Goal: Task Accomplishment & Management: Use online tool/utility

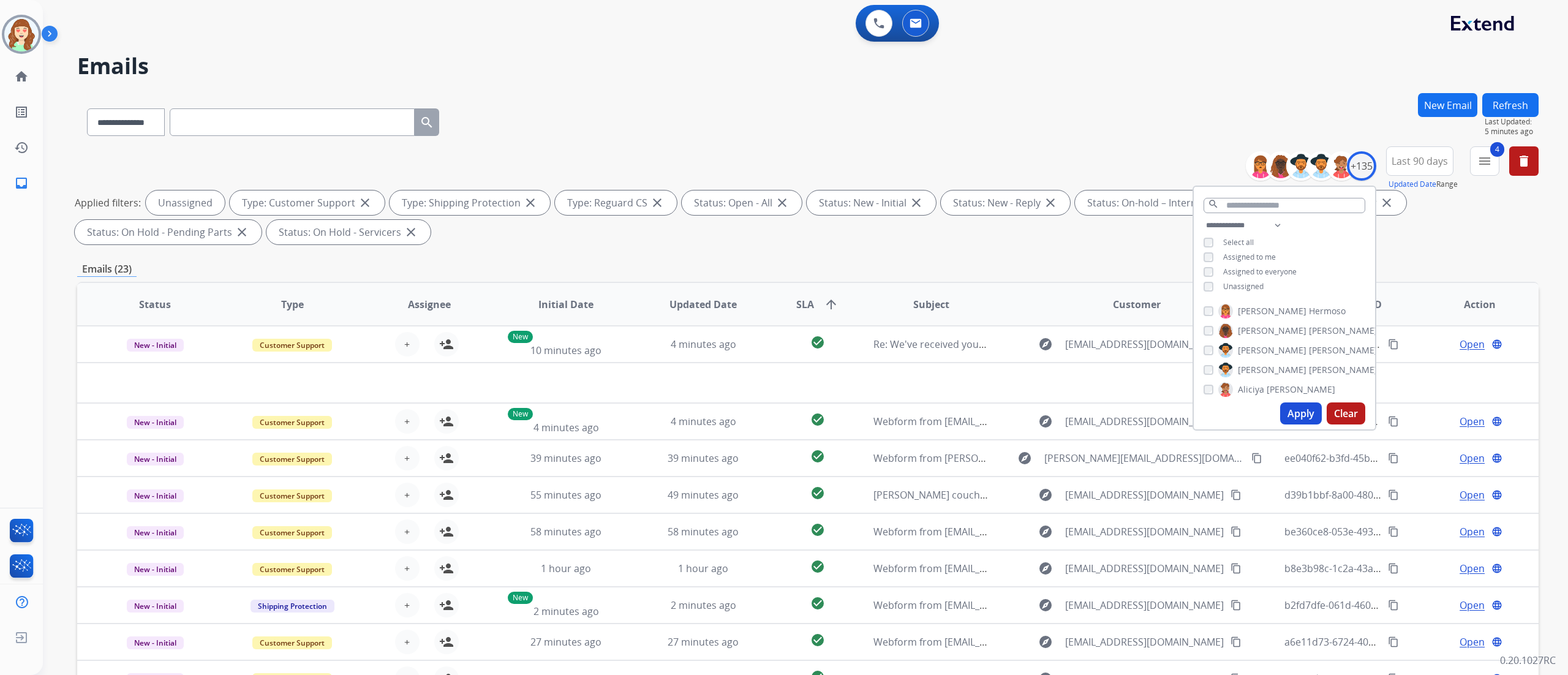
select select "**********"
click at [1294, 409] on button "Apply" at bounding box center [1301, 413] width 41 height 22
click at [1093, 139] on div "**********" at bounding box center [808, 120] width 1461 height 53
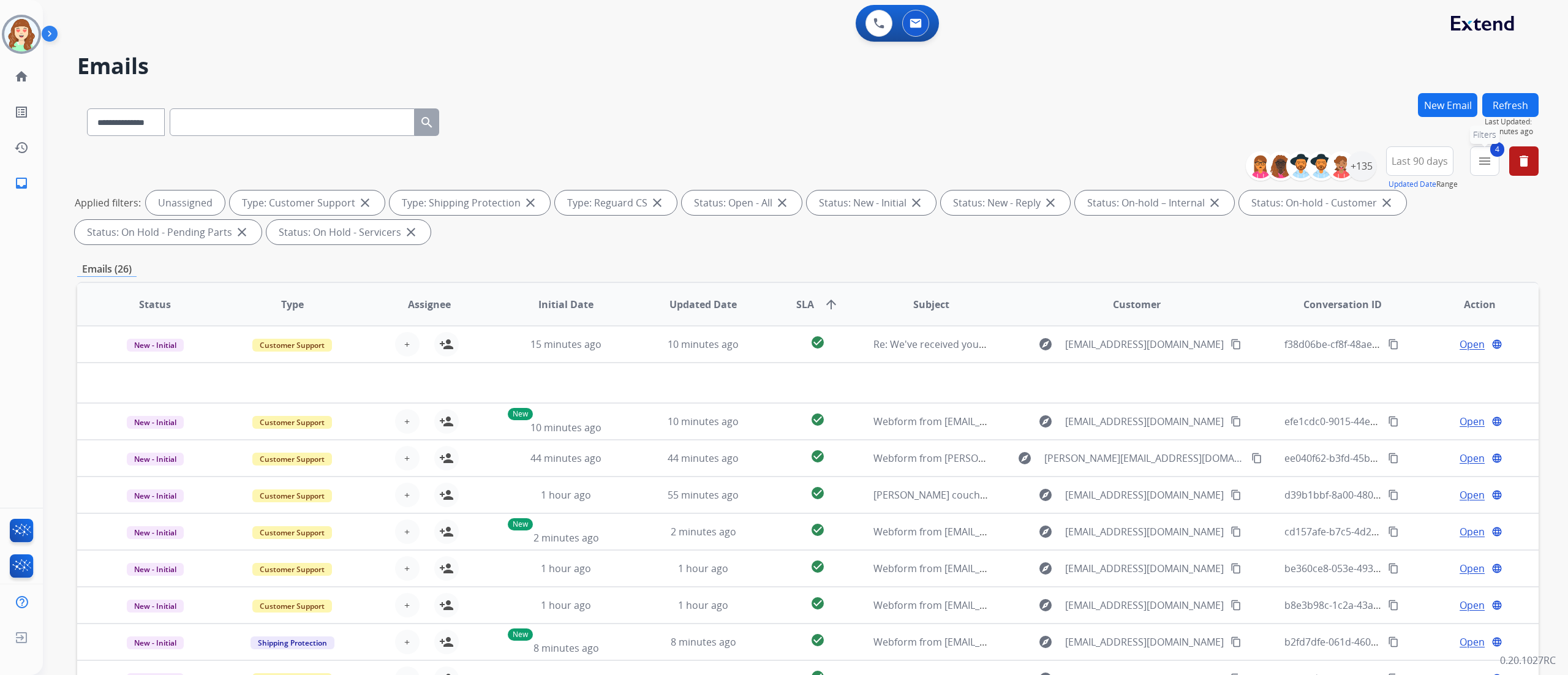
click at [1490, 164] on mat-icon "menu" at bounding box center [1484, 160] width 14 height 14
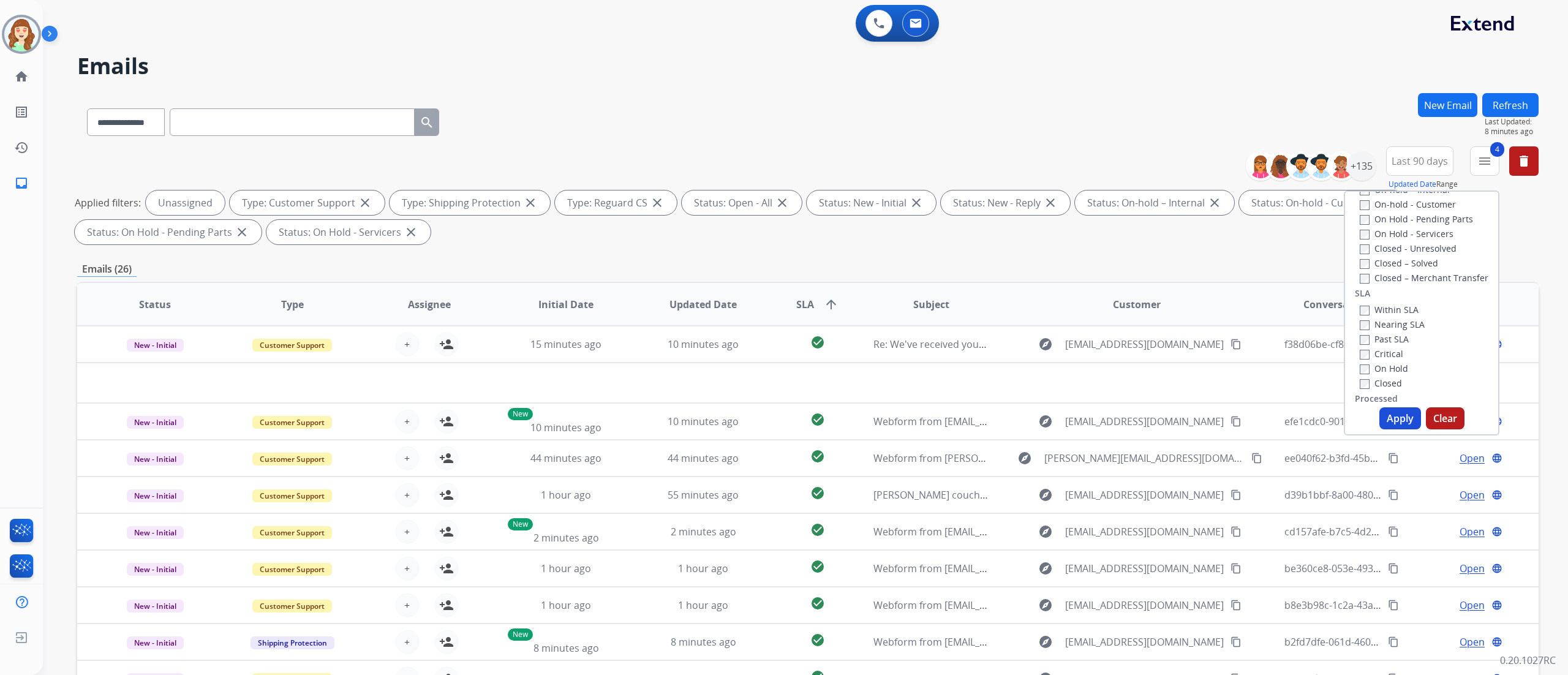
scroll to position [322, 0]
click at [1355, 288] on div "Within SLA Nearing SLA Past SLA Critical On Hold Closed" at bounding box center [1389, 278] width 70 height 88
click at [1392, 426] on button "Apply" at bounding box center [1400, 418] width 41 height 22
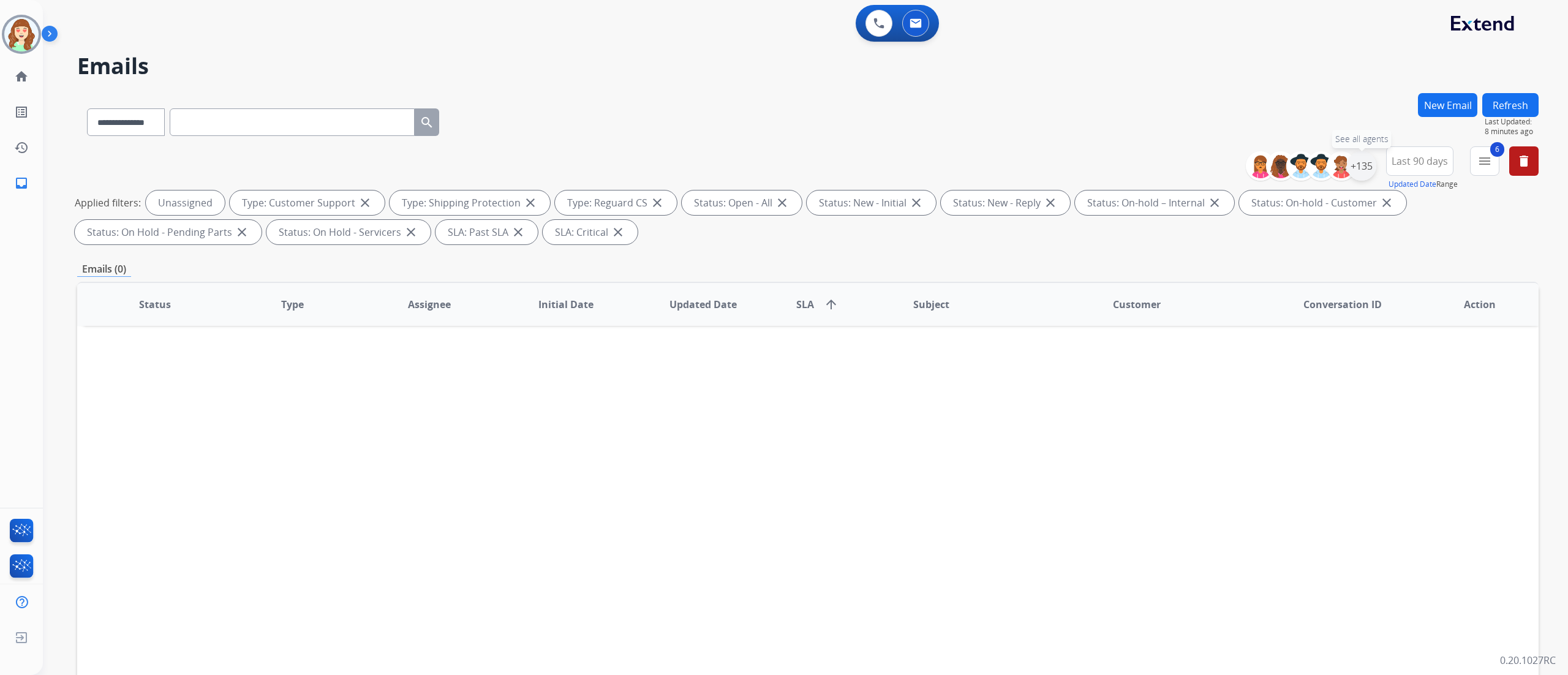
click at [1365, 169] on div "+135" at bounding box center [1361, 165] width 29 height 29
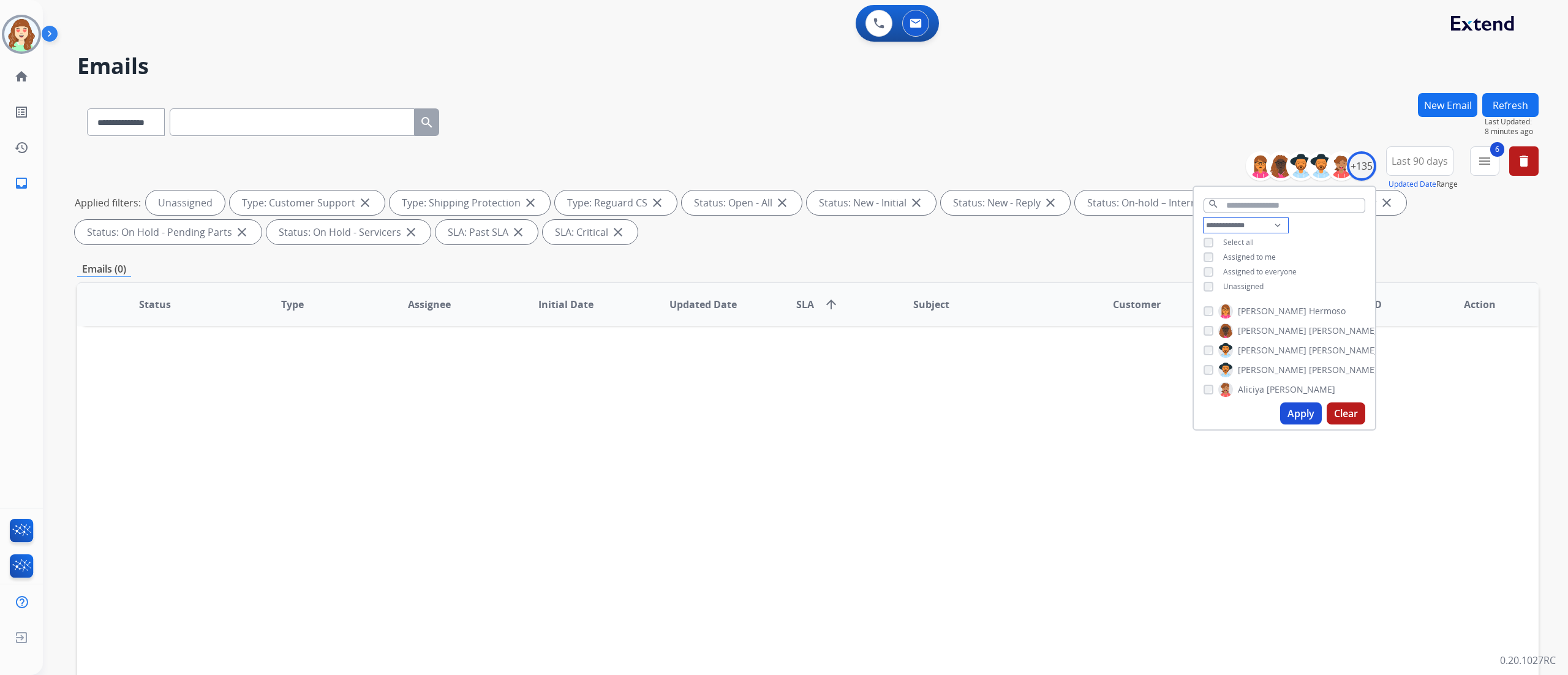
click at [1239, 221] on select "**********" at bounding box center [1246, 225] width 85 height 14
select select "**********"
click at [1204, 218] on select "**********" at bounding box center [1246, 225] width 85 height 14
click at [1285, 414] on button "Apply" at bounding box center [1301, 413] width 41 height 22
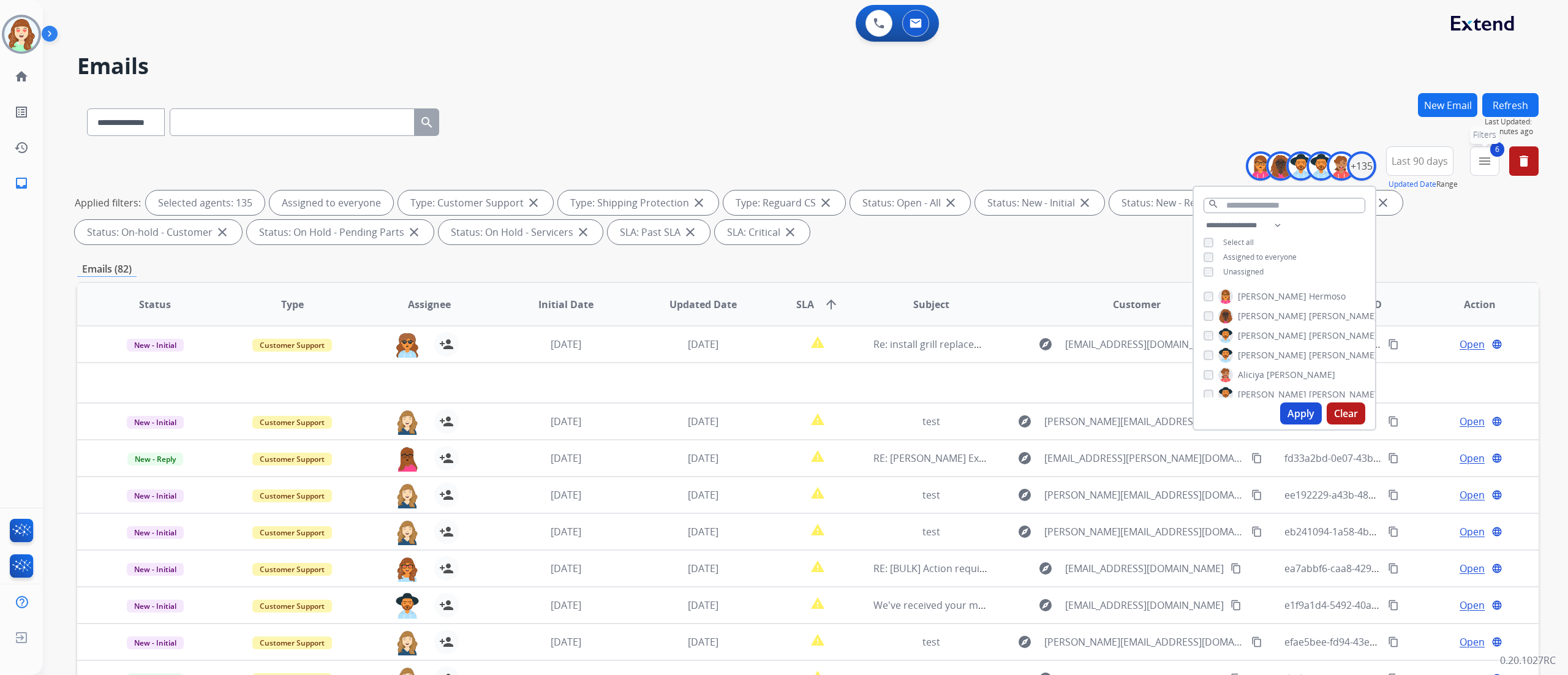
click at [1490, 155] on mat-icon "menu" at bounding box center [1484, 160] width 14 height 14
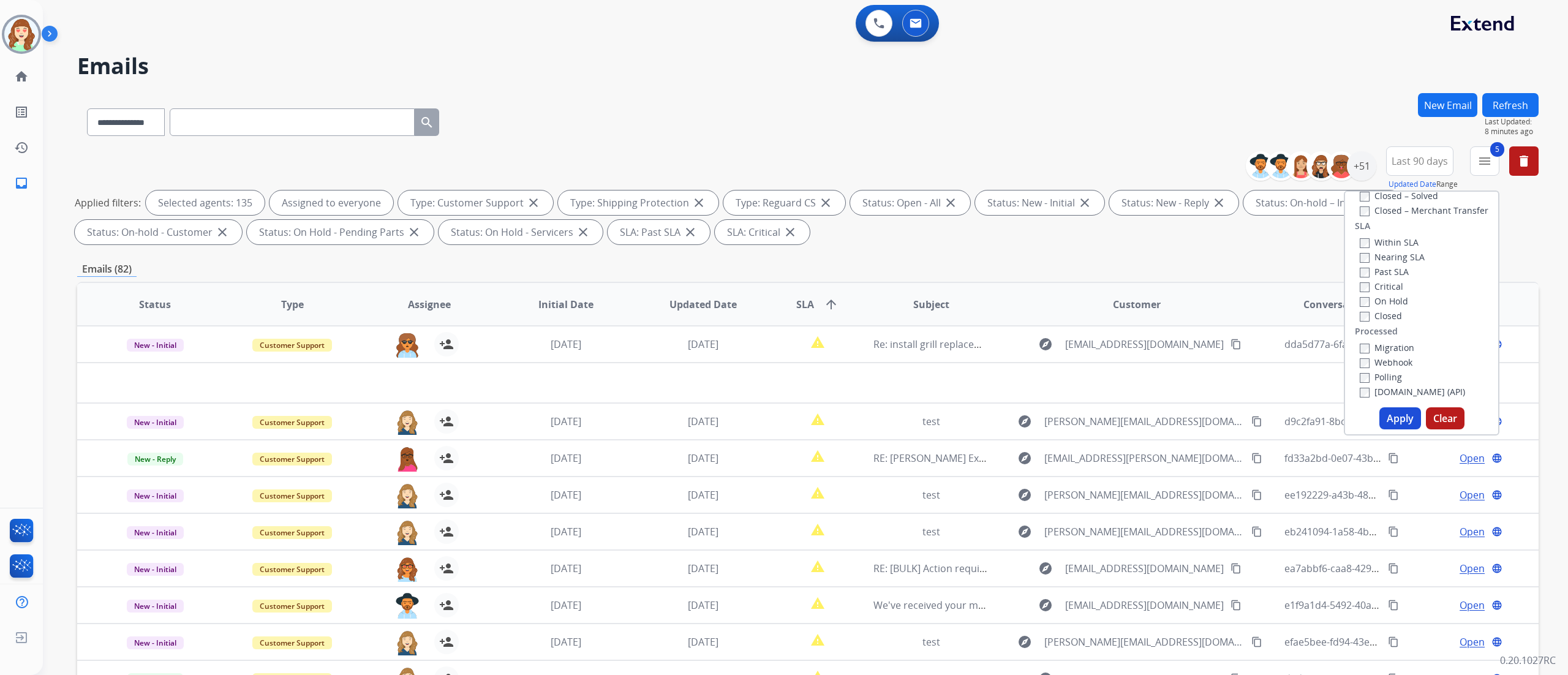
click at [1360, 291] on div "Critical" at bounding box center [1392, 286] width 65 height 14
click at [1360, 280] on label "Critical" at bounding box center [1381, 286] width 43 height 12
click at [1409, 422] on button "Apply" at bounding box center [1400, 418] width 41 height 22
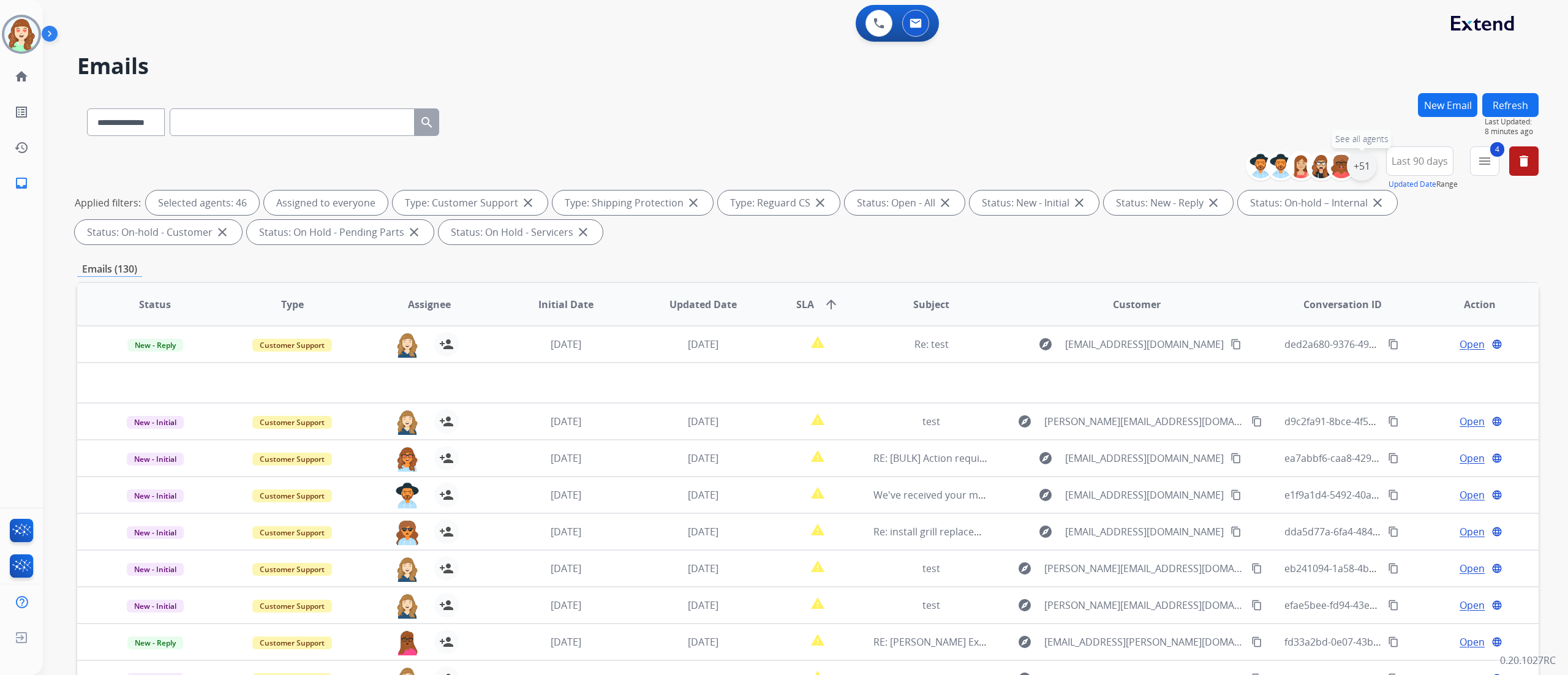
click at [1362, 159] on div "+51" at bounding box center [1361, 165] width 29 height 29
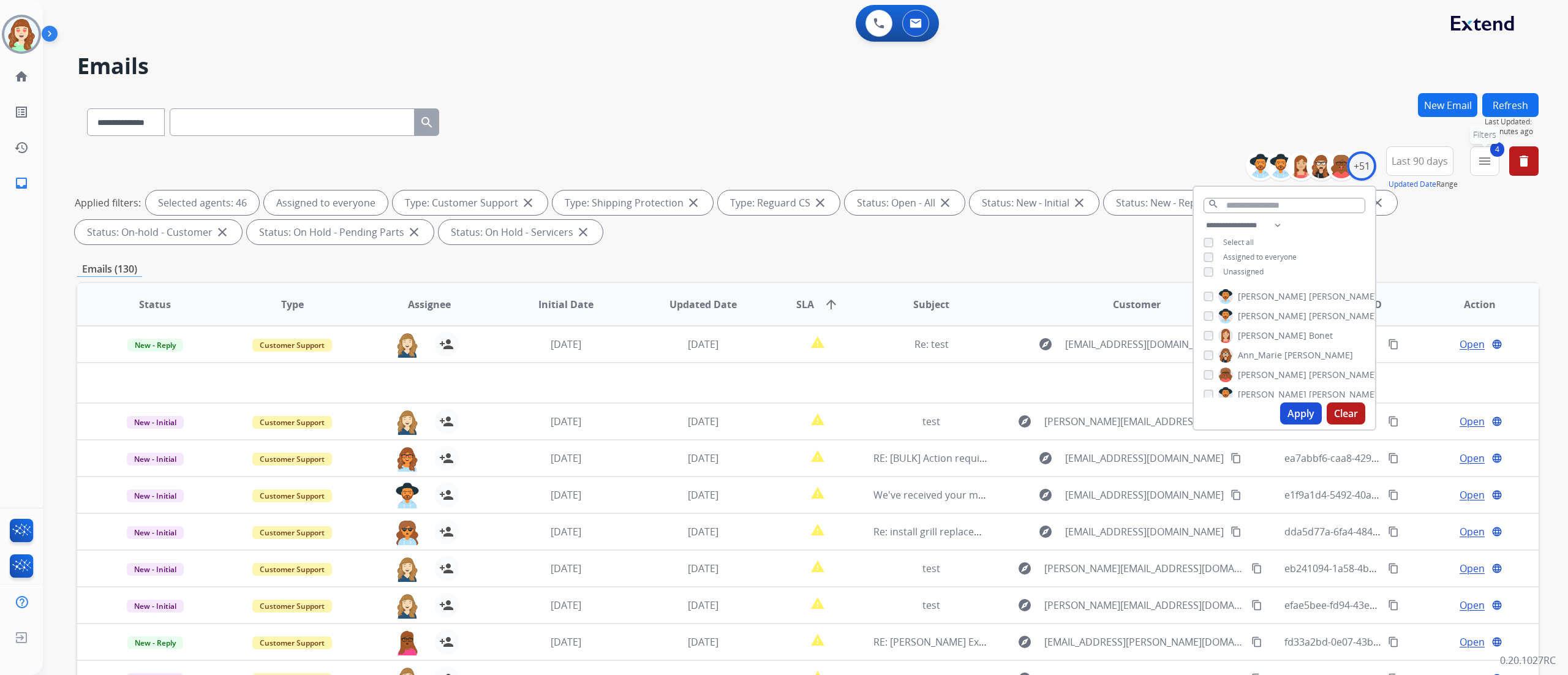
click at [1483, 159] on mat-icon "menu" at bounding box center [1484, 160] width 14 height 14
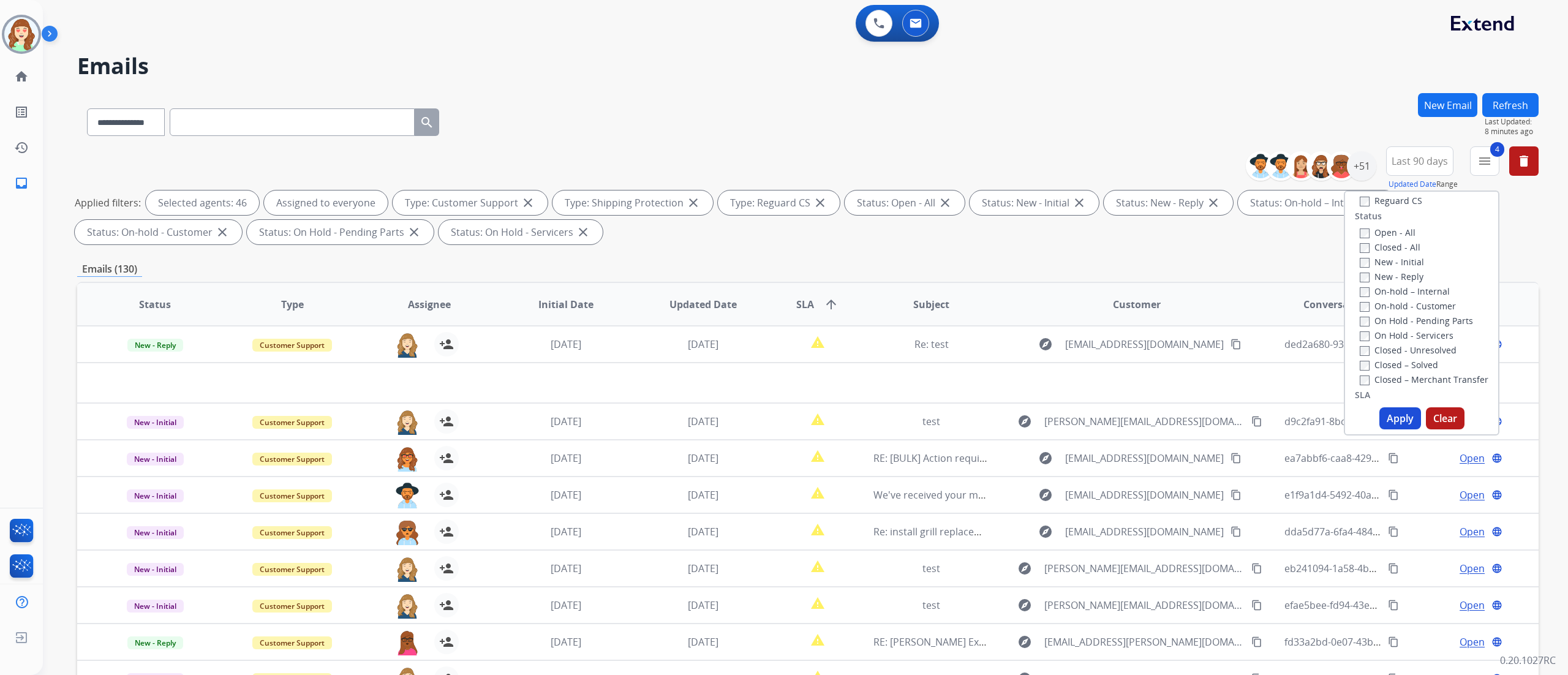
scroll to position [0, 0]
click at [1385, 416] on button "Apply" at bounding box center [1400, 418] width 41 height 22
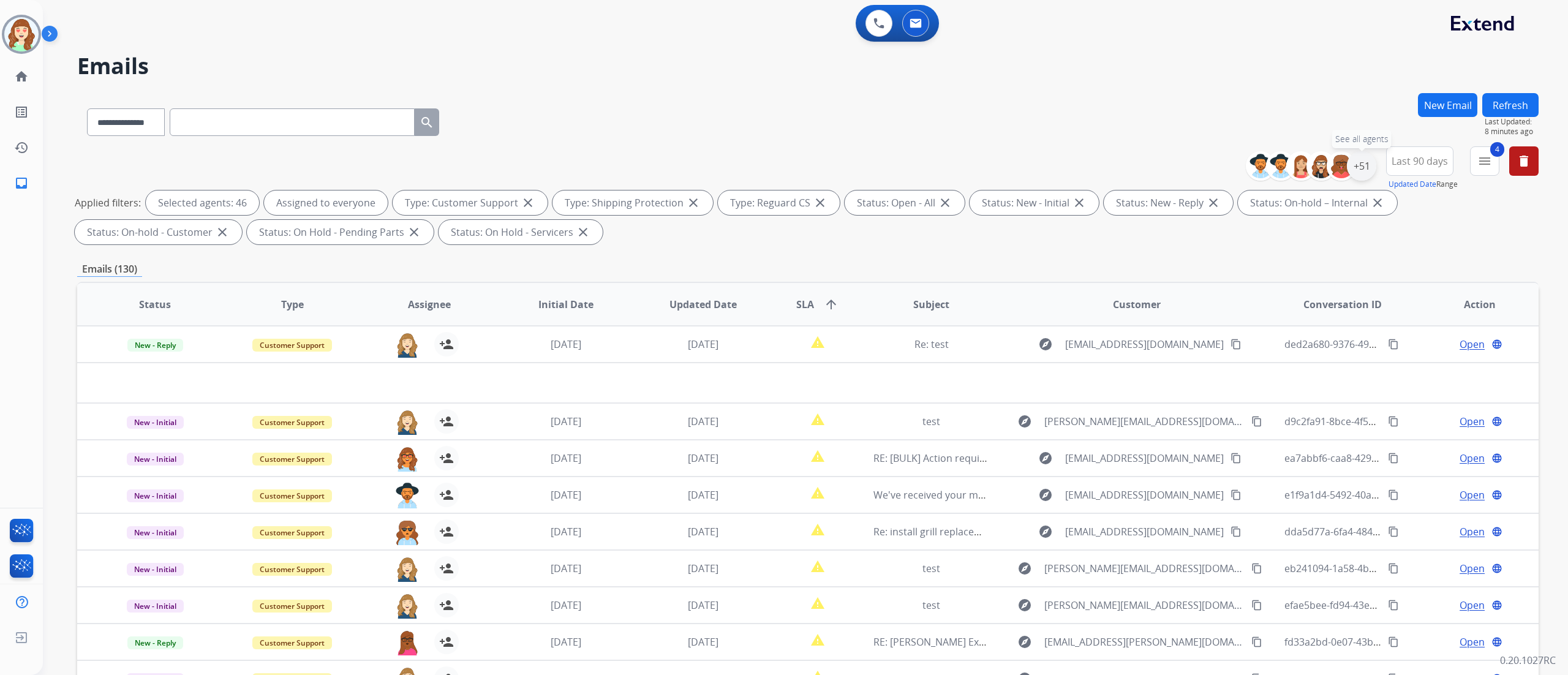
click at [1360, 169] on div "+51" at bounding box center [1361, 165] width 29 height 29
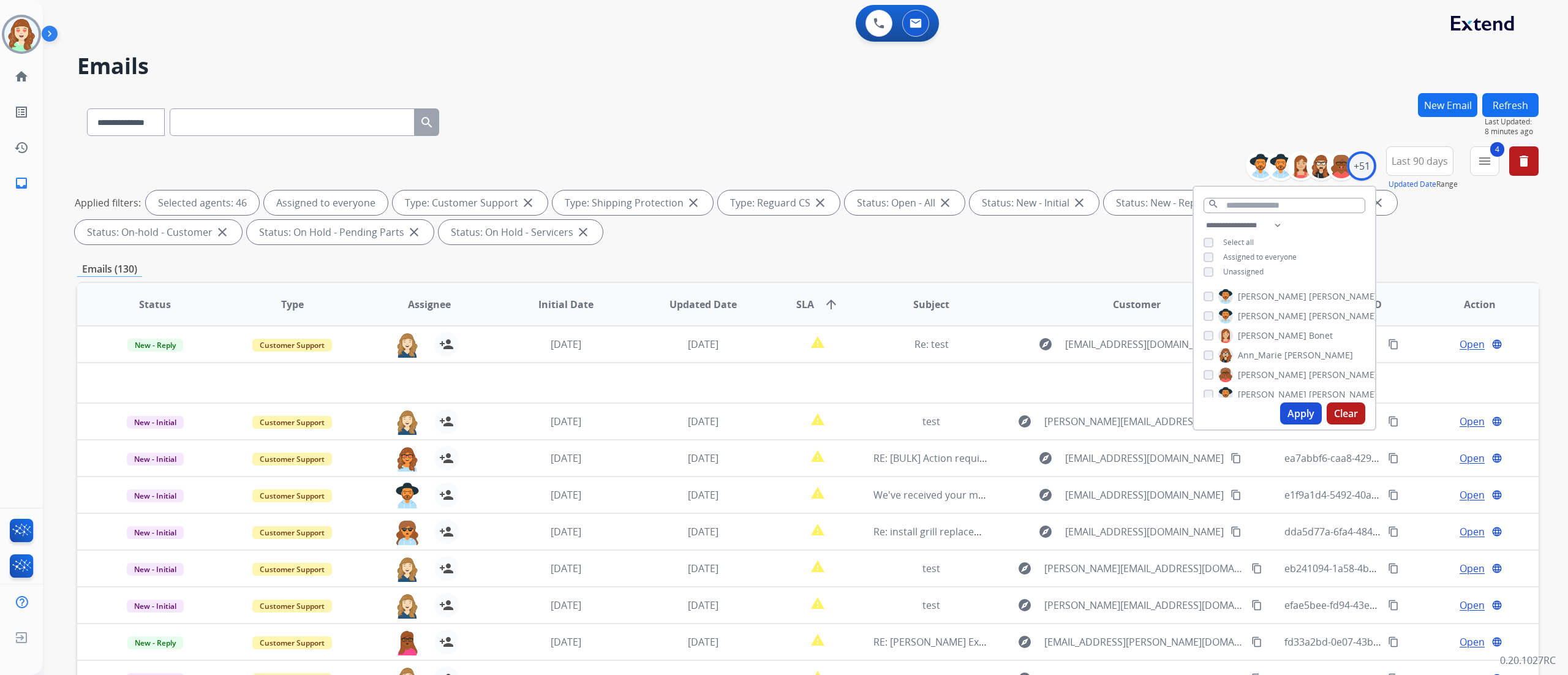
click at [1334, 409] on button "Clear" at bounding box center [1346, 413] width 39 height 22
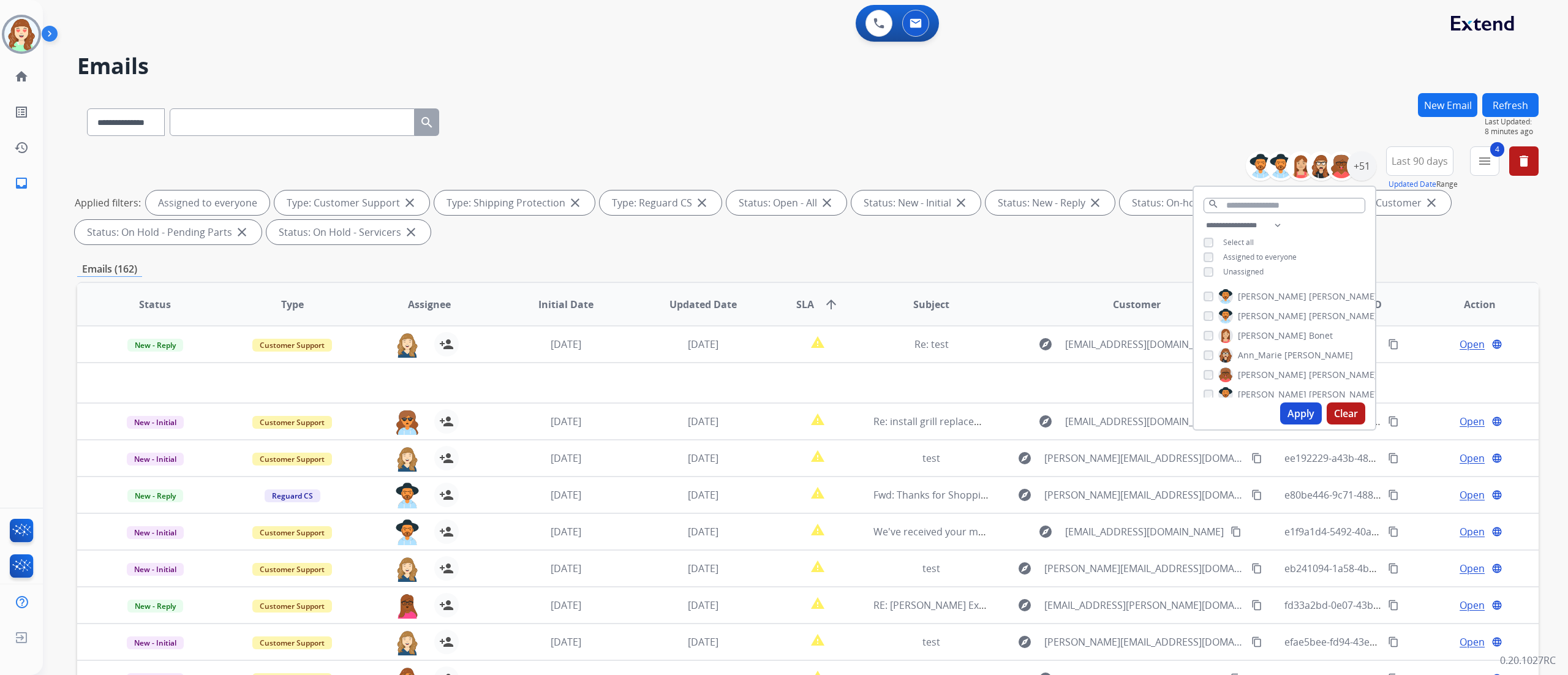
click at [1296, 420] on button "Apply" at bounding box center [1301, 413] width 41 height 22
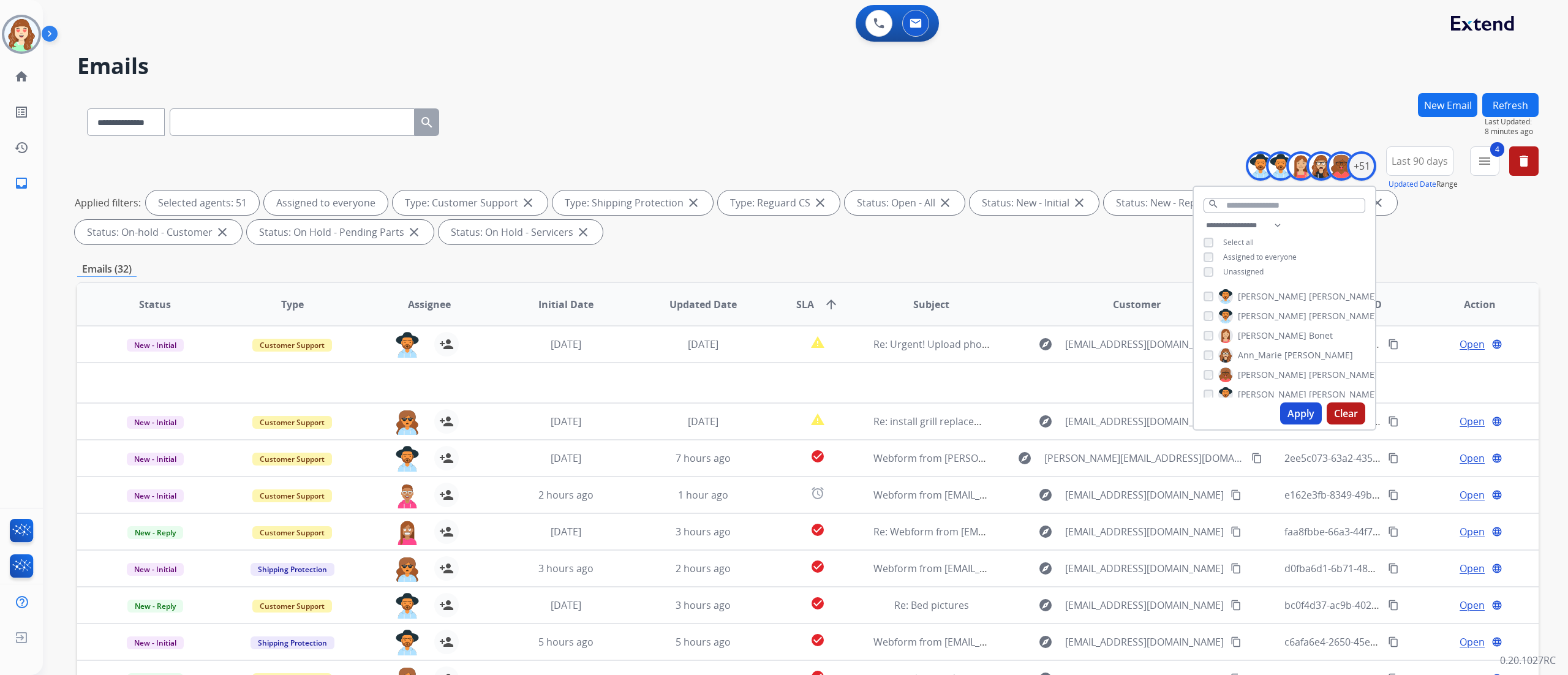
click at [806, 293] on th "SLA arrow_upward" at bounding box center [808, 304] width 92 height 43
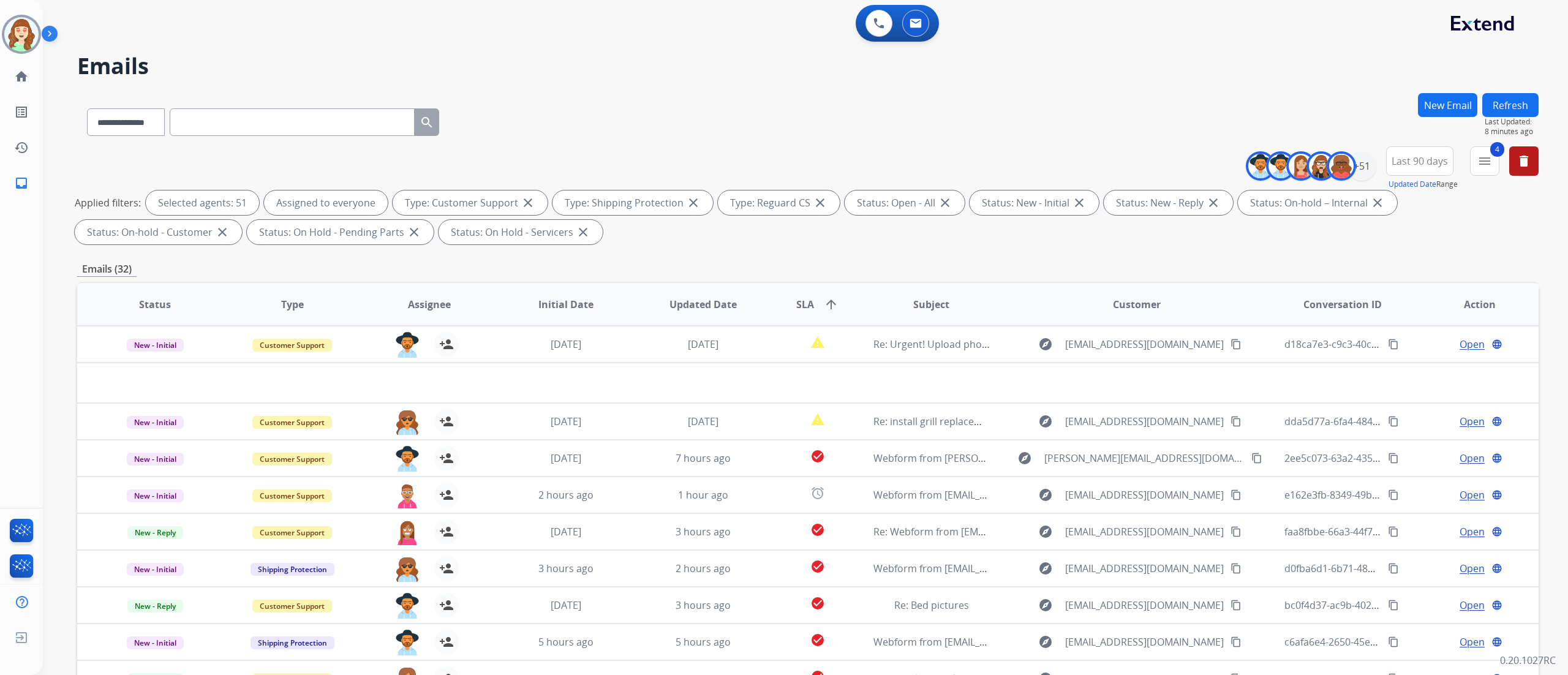
click at [826, 303] on mat-icon "arrow_upward" at bounding box center [831, 304] width 14 height 14
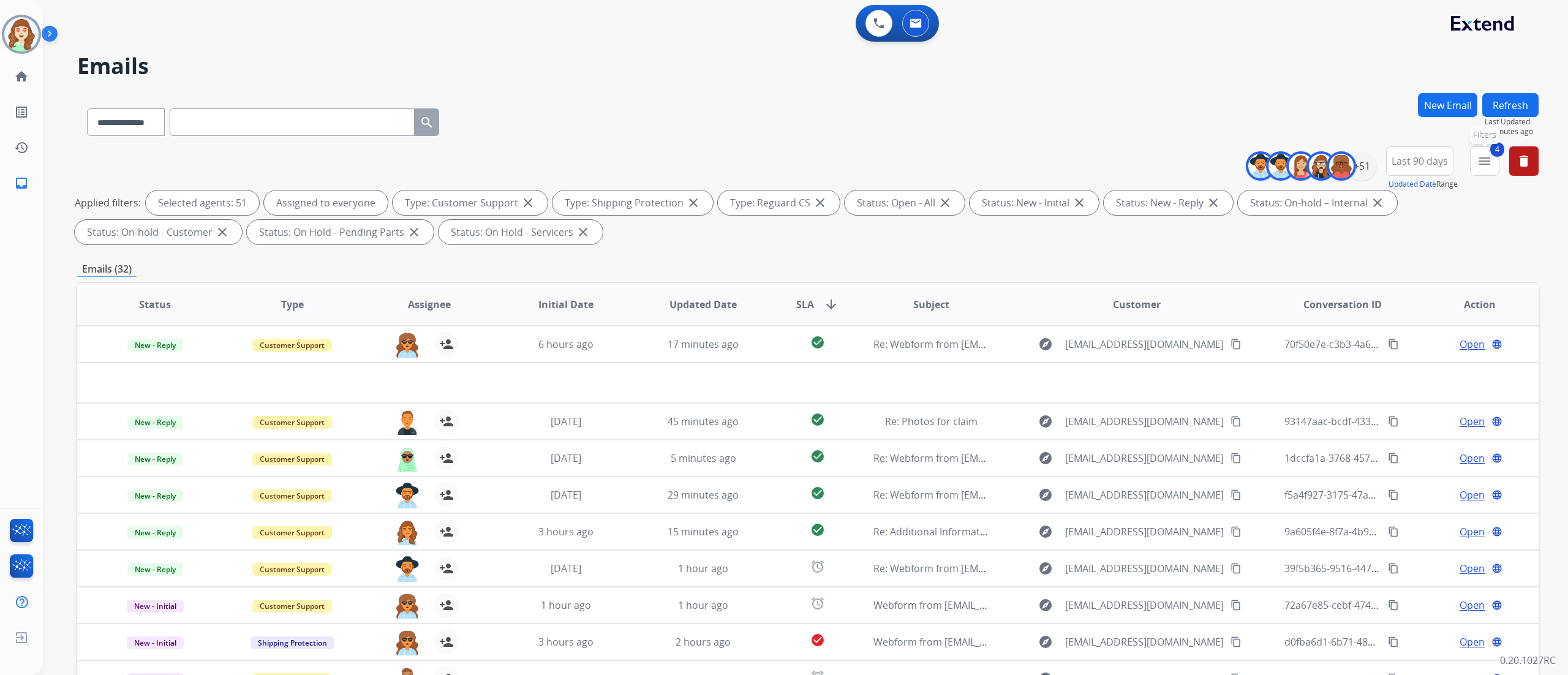
click at [1485, 151] on button "4 menu Filters" at bounding box center [1485, 160] width 29 height 29
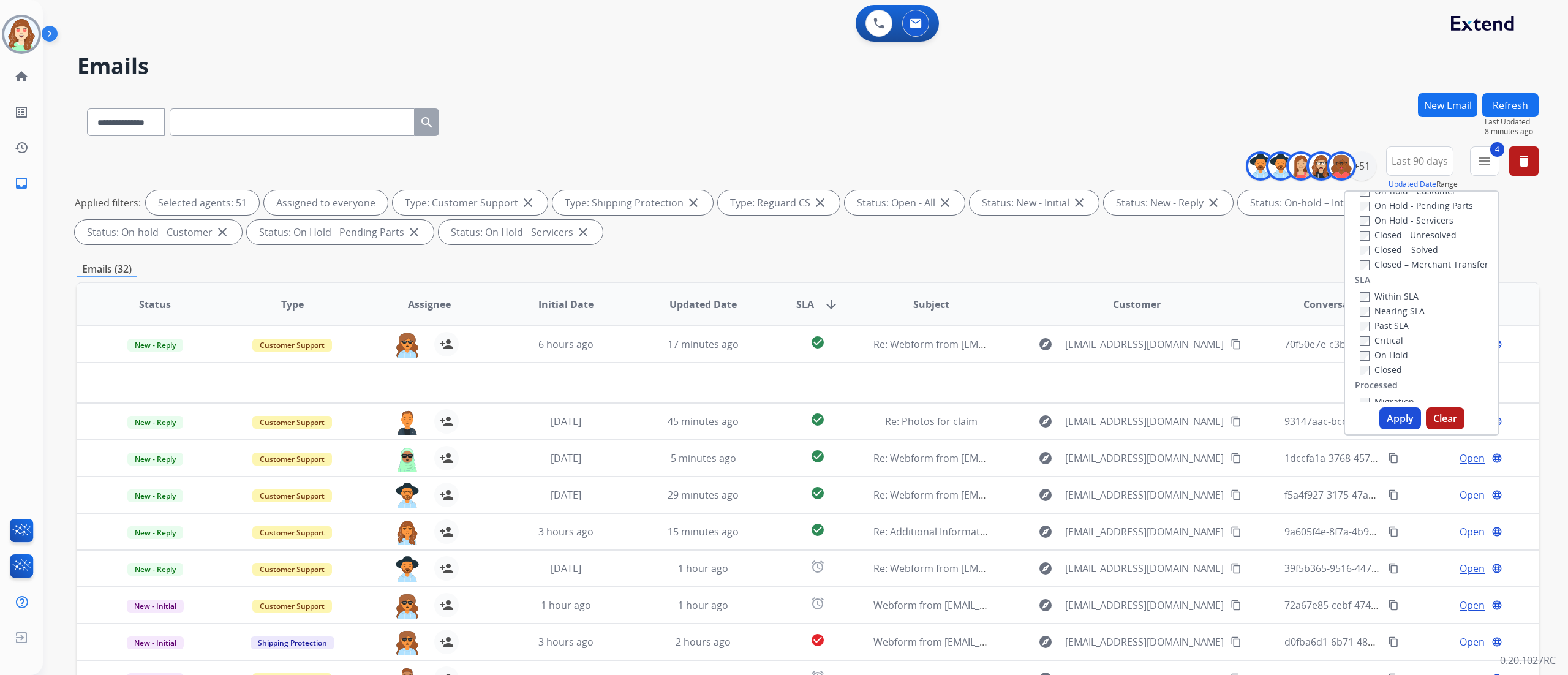
scroll to position [271, 0]
click at [1394, 411] on button "Apply" at bounding box center [1400, 418] width 41 height 22
